Goal: Transaction & Acquisition: Purchase product/service

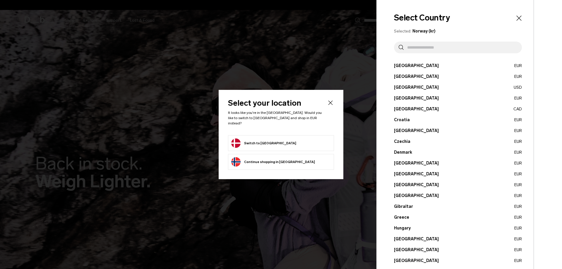
click at [277, 140] on form "Switch to [GEOGRAPHIC_DATA]" at bounding box center [281, 142] width 100 height 9
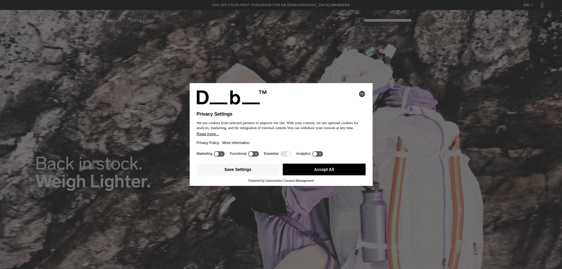
click at [316, 169] on button "Accept All" at bounding box center [324, 170] width 83 height 12
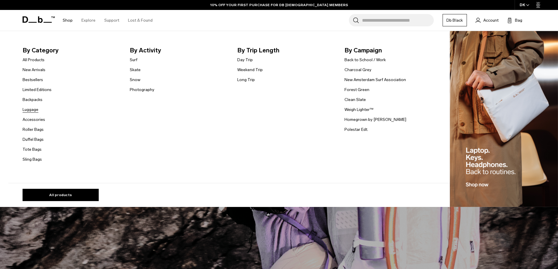
click at [36, 110] on link "Luggage" at bounding box center [31, 110] width 16 height 6
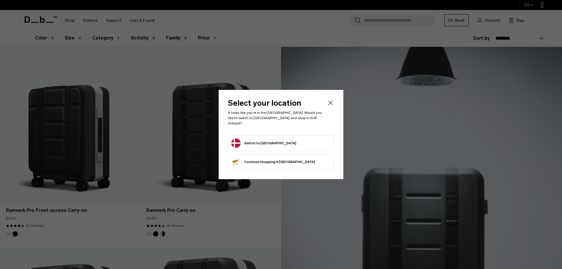
click at [272, 140] on button "Switch to Denmark" at bounding box center [263, 142] width 65 height 9
click at [261, 139] on button "Switch to Denmark" at bounding box center [263, 142] width 65 height 9
click at [330, 103] on icon "Close" at bounding box center [330, 102] width 7 height 7
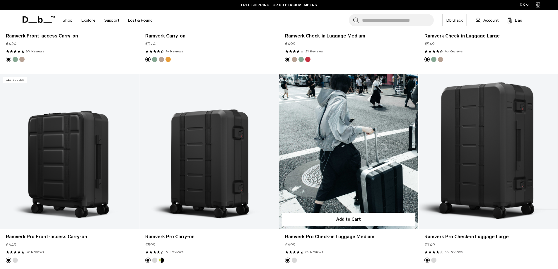
scroll to position [682, 0]
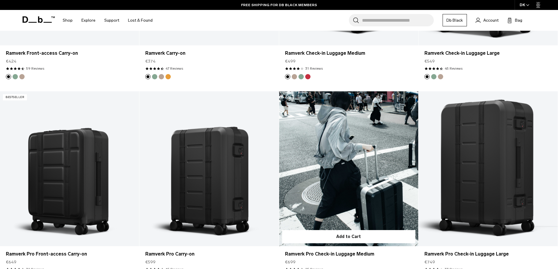
click at [353, 145] on link "Ramverk Pro Check-in Luggage Medium" at bounding box center [348, 168] width 139 height 155
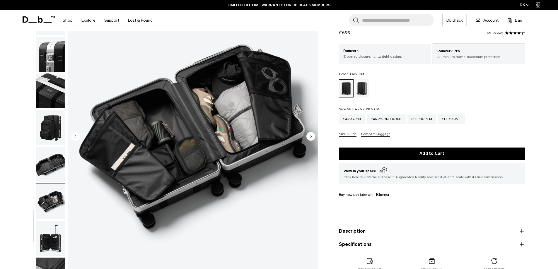
click at [50, 161] on img "button" at bounding box center [50, 164] width 28 height 35
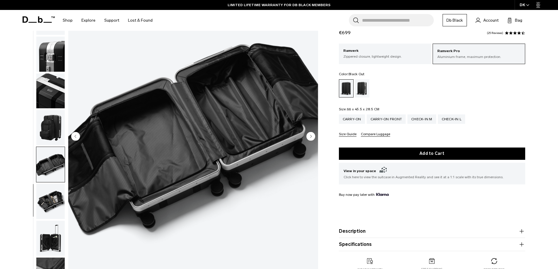
click at [52, 127] on img "button" at bounding box center [50, 127] width 28 height 35
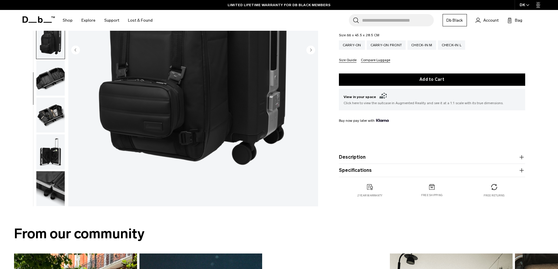
scroll to position [146, 0]
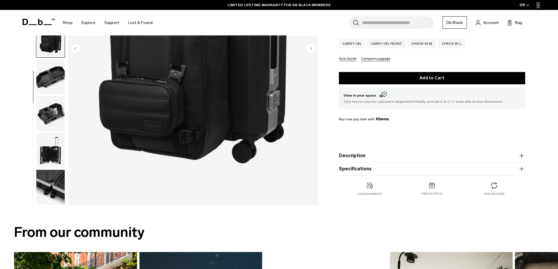
click at [54, 157] on img "button" at bounding box center [50, 150] width 28 height 35
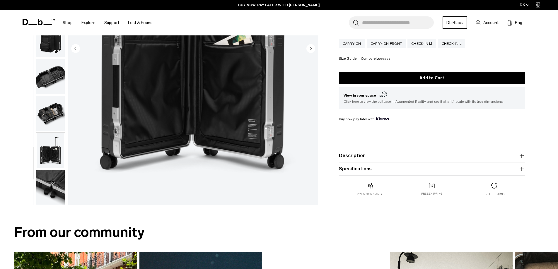
click at [56, 75] on img "button" at bounding box center [50, 76] width 28 height 35
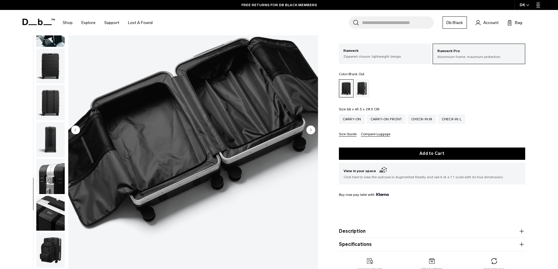
scroll to position [0, 0]
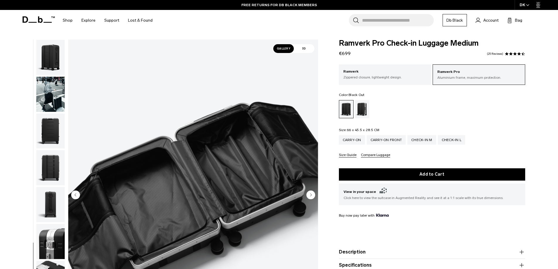
click at [51, 129] on img "button" at bounding box center [50, 131] width 28 height 35
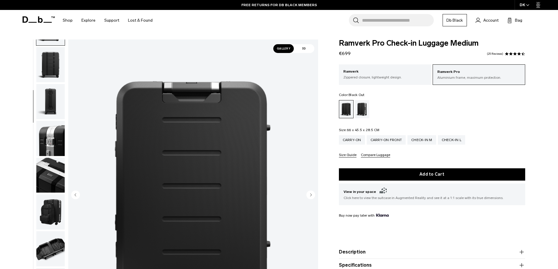
click at [46, 144] on img "button" at bounding box center [50, 138] width 28 height 35
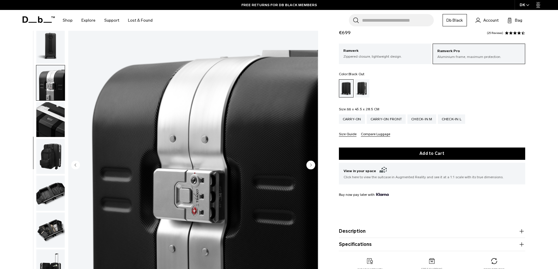
scroll to position [59, 0]
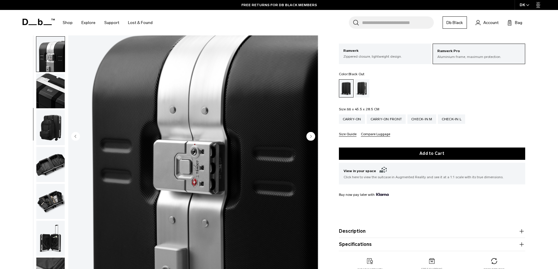
click at [53, 127] on img "button" at bounding box center [50, 127] width 28 height 35
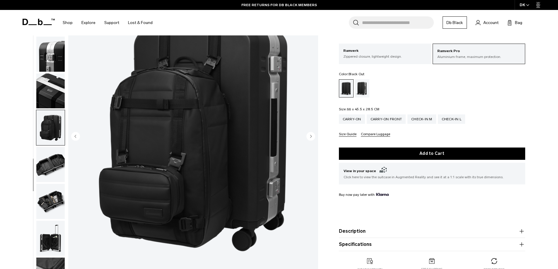
click at [48, 171] on img "button" at bounding box center [50, 164] width 28 height 35
